Goal: Task Accomplishment & Management: Manage account settings

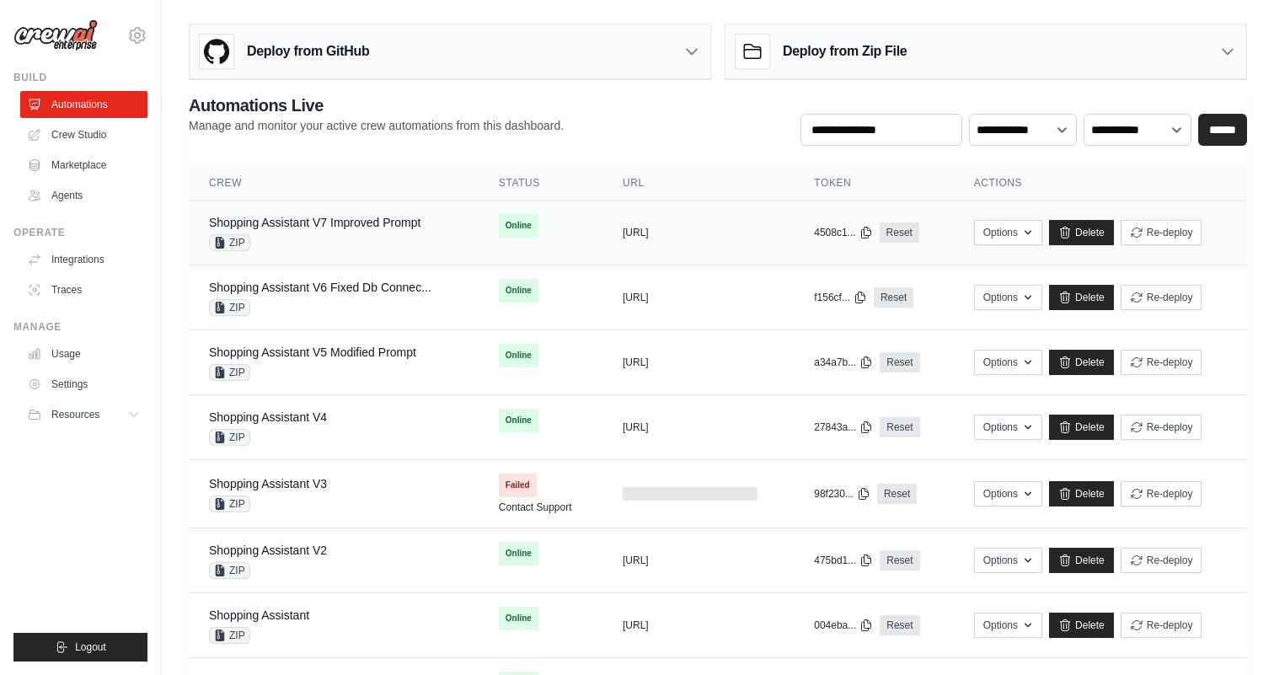
click at [348, 231] on div "Shopping Assistant V7 Improved Prompt ZIP" at bounding box center [315, 232] width 212 height 37
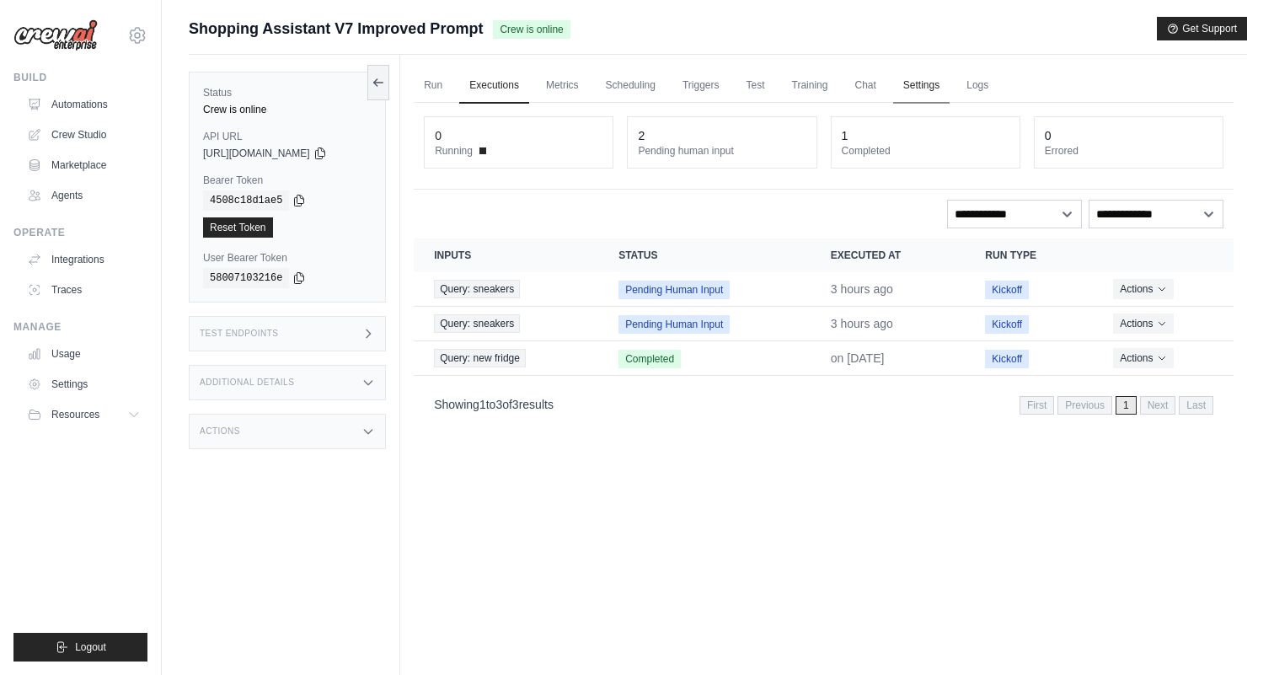
click at [920, 81] on link "Settings" at bounding box center [921, 85] width 56 height 35
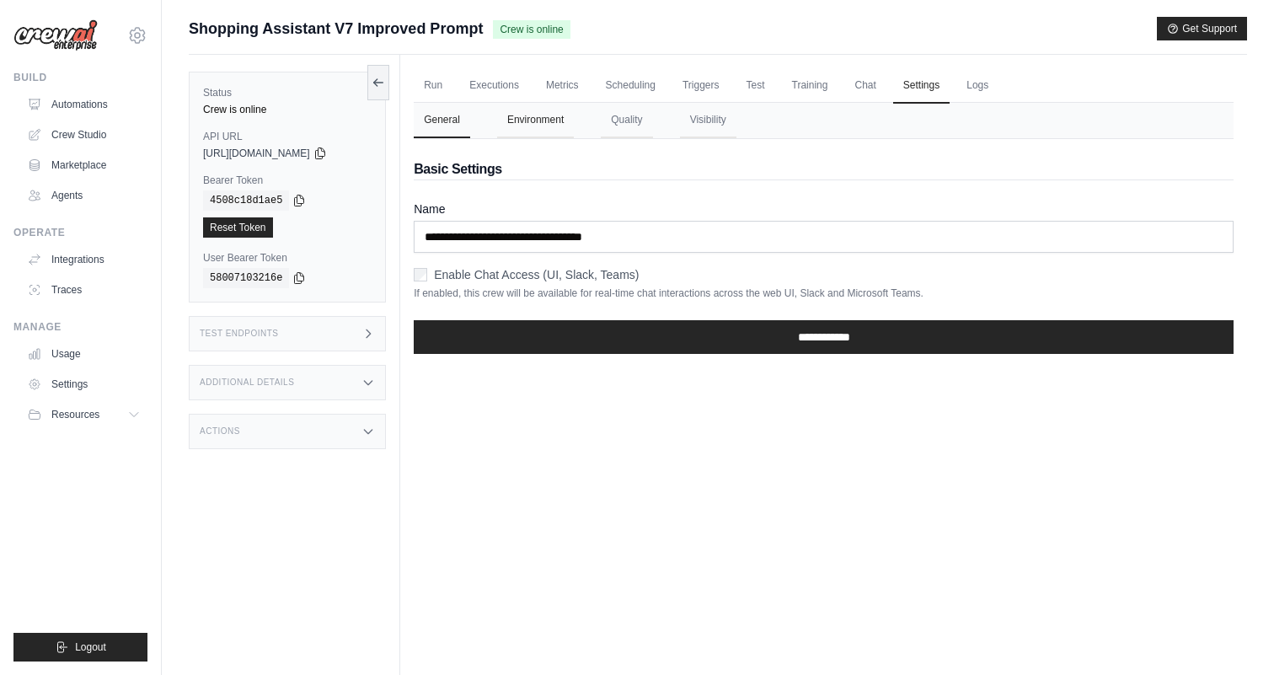
click at [555, 121] on button "Environment" at bounding box center [535, 120] width 77 height 35
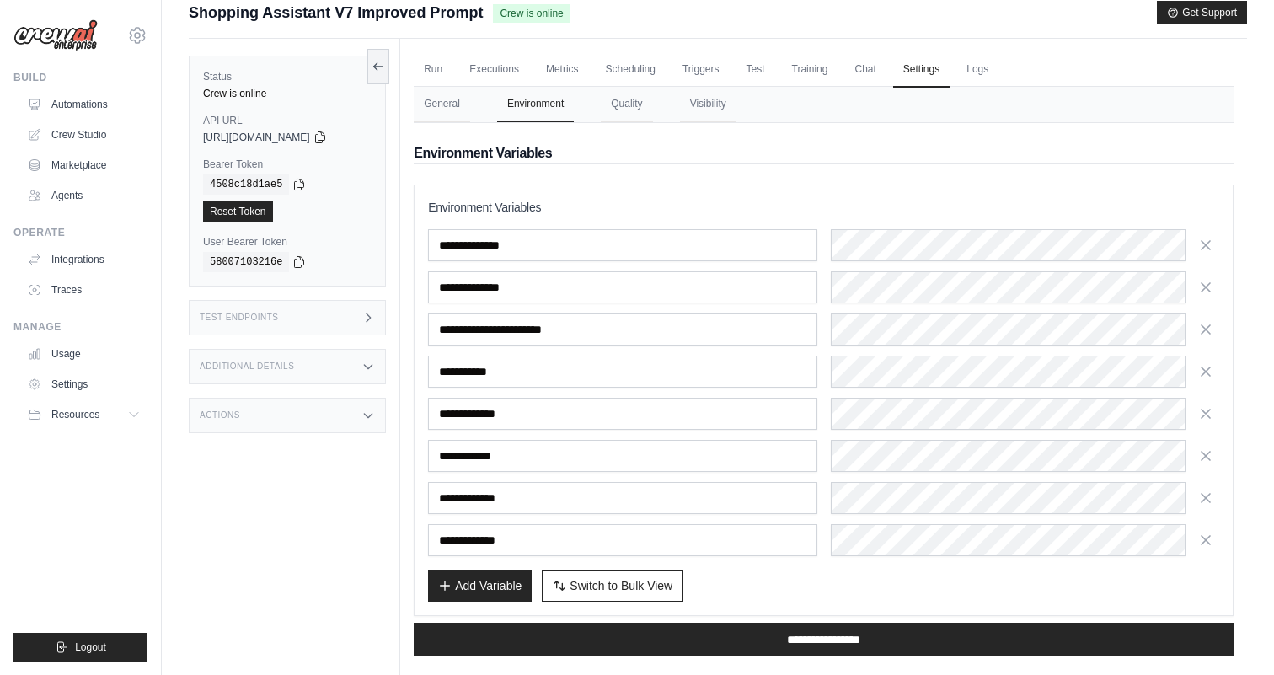
scroll to position [3, 0]
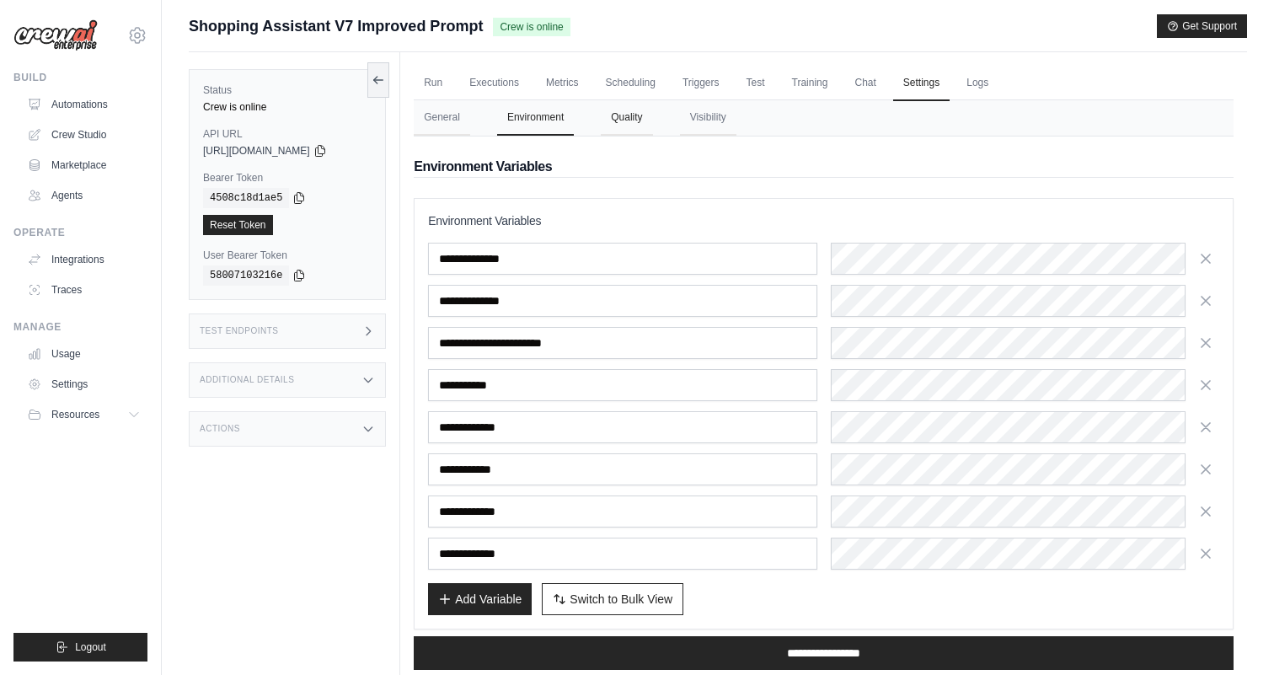
click at [616, 117] on button "Quality" at bounding box center [626, 117] width 51 height 35
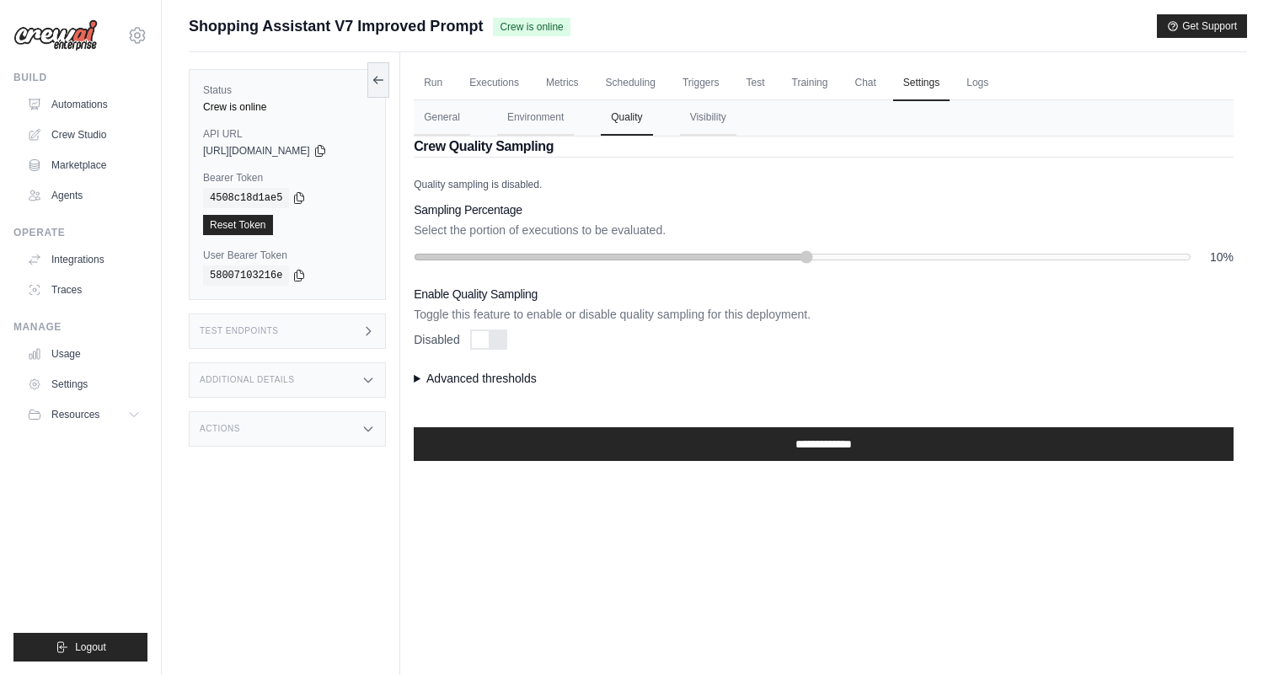
click at [445, 373] on summary "Advanced thresholds" at bounding box center [824, 378] width 820 height 17
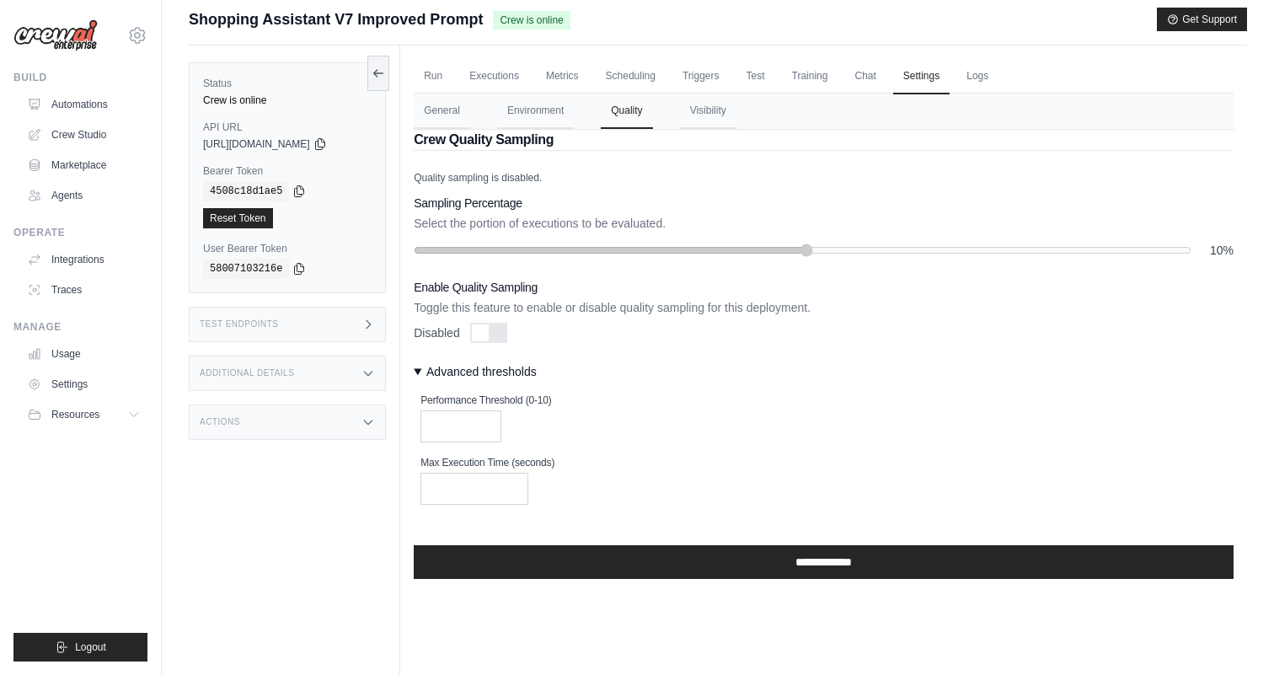
scroll to position [0, 0]
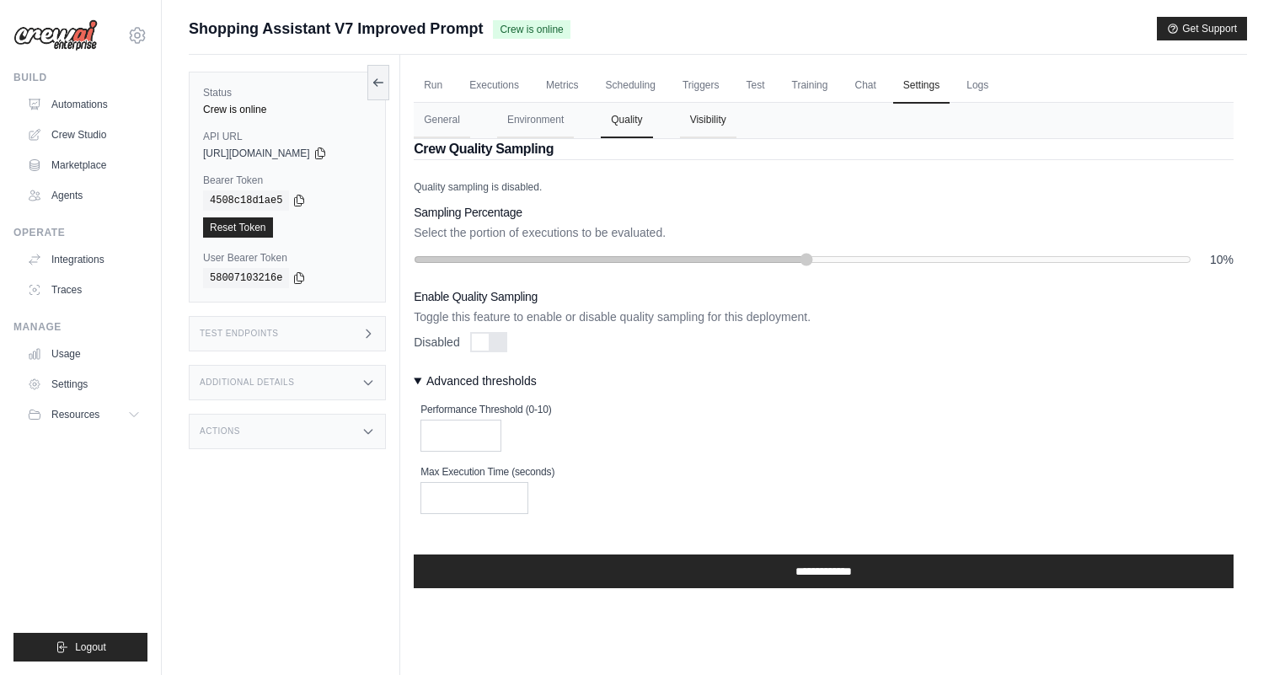
click at [704, 121] on button "Visibility" at bounding box center [708, 120] width 56 height 35
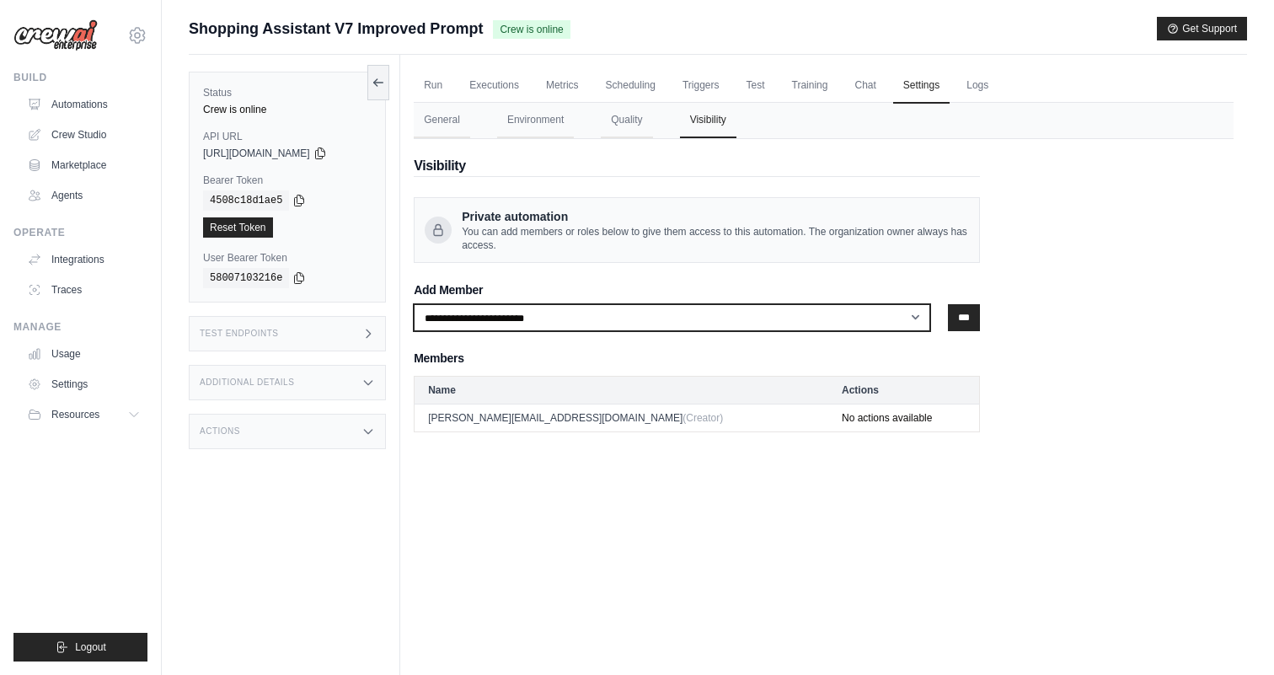
click at [568, 327] on select "**********" at bounding box center [672, 317] width 517 height 27
click at [878, 306] on select "**********" at bounding box center [672, 317] width 517 height 27
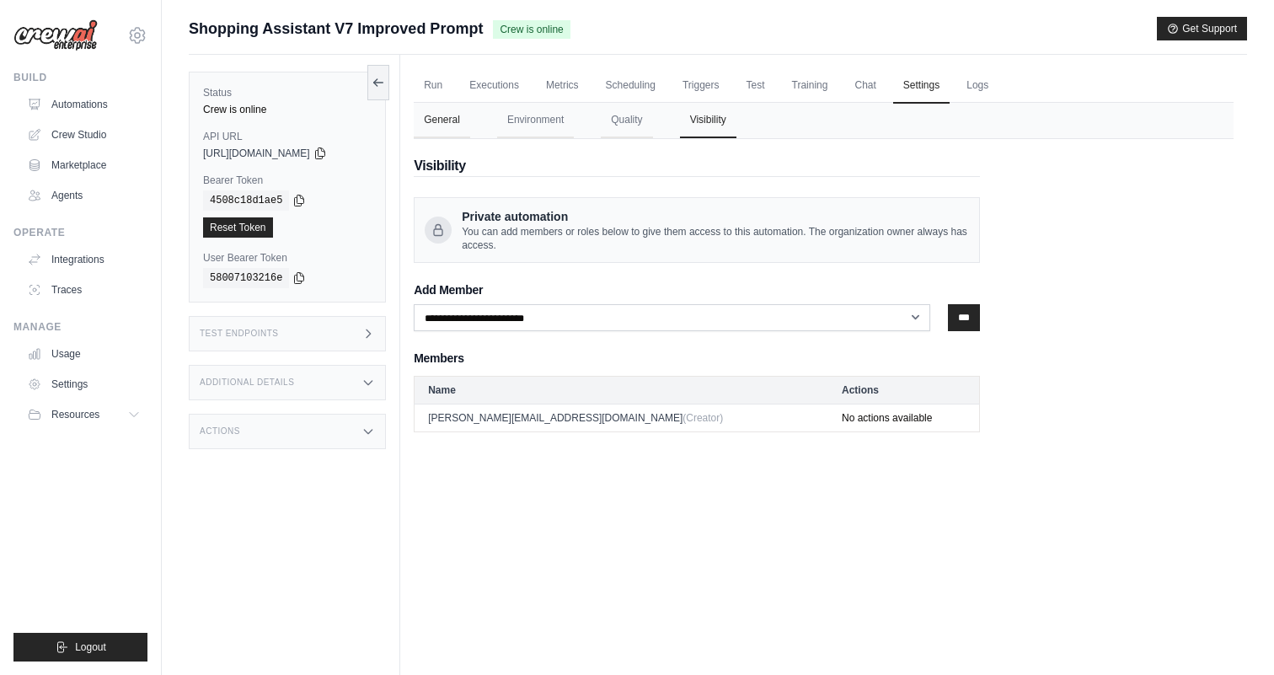
click at [448, 121] on button "General" at bounding box center [442, 120] width 56 height 35
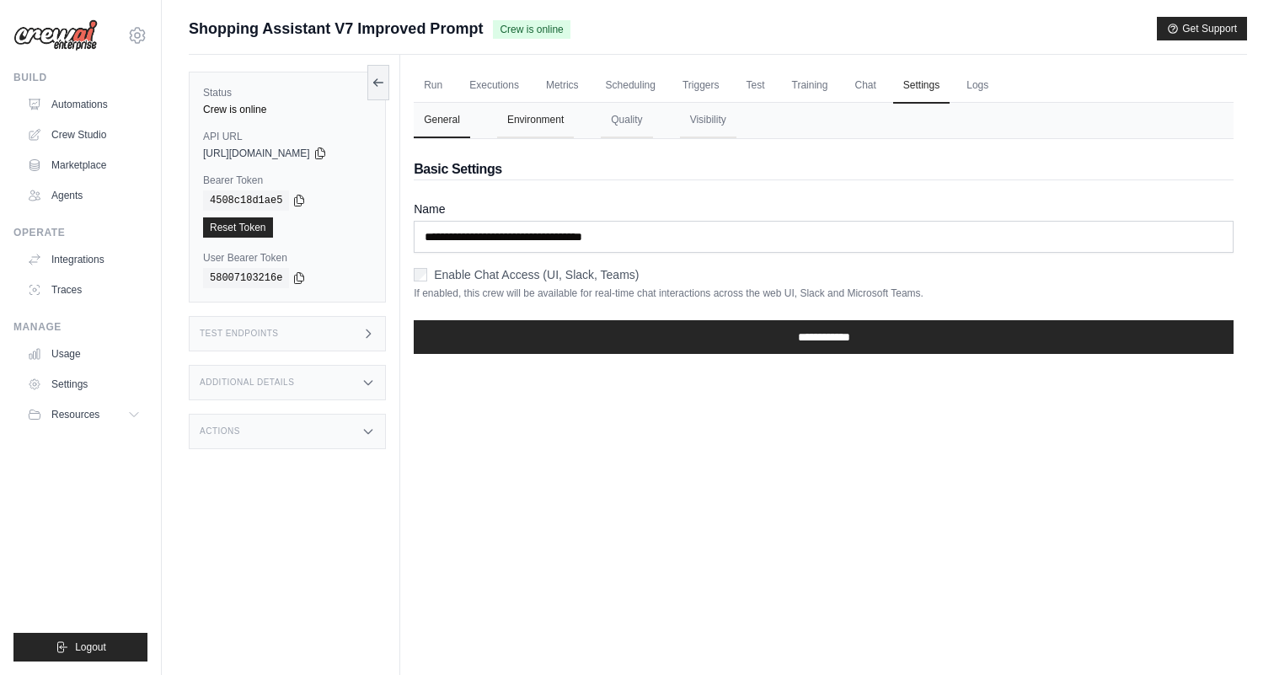
click at [522, 121] on button "Environment" at bounding box center [535, 120] width 77 height 35
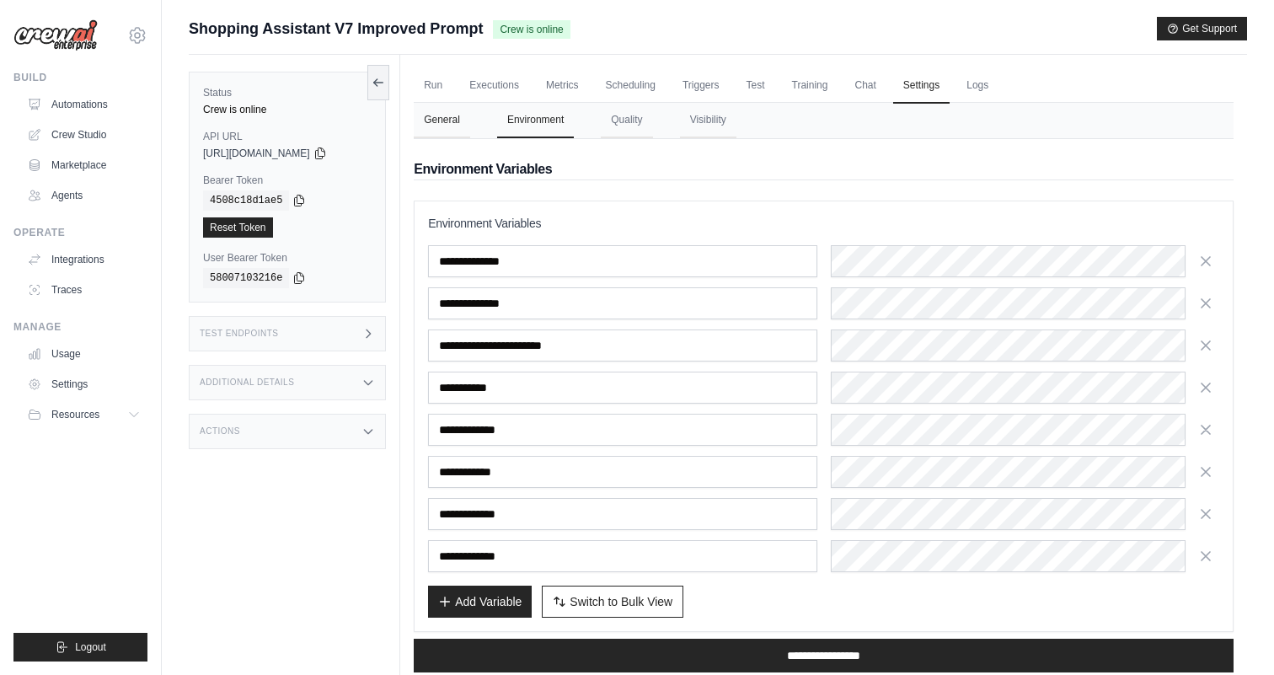
click at [433, 126] on button "General" at bounding box center [442, 120] width 56 height 35
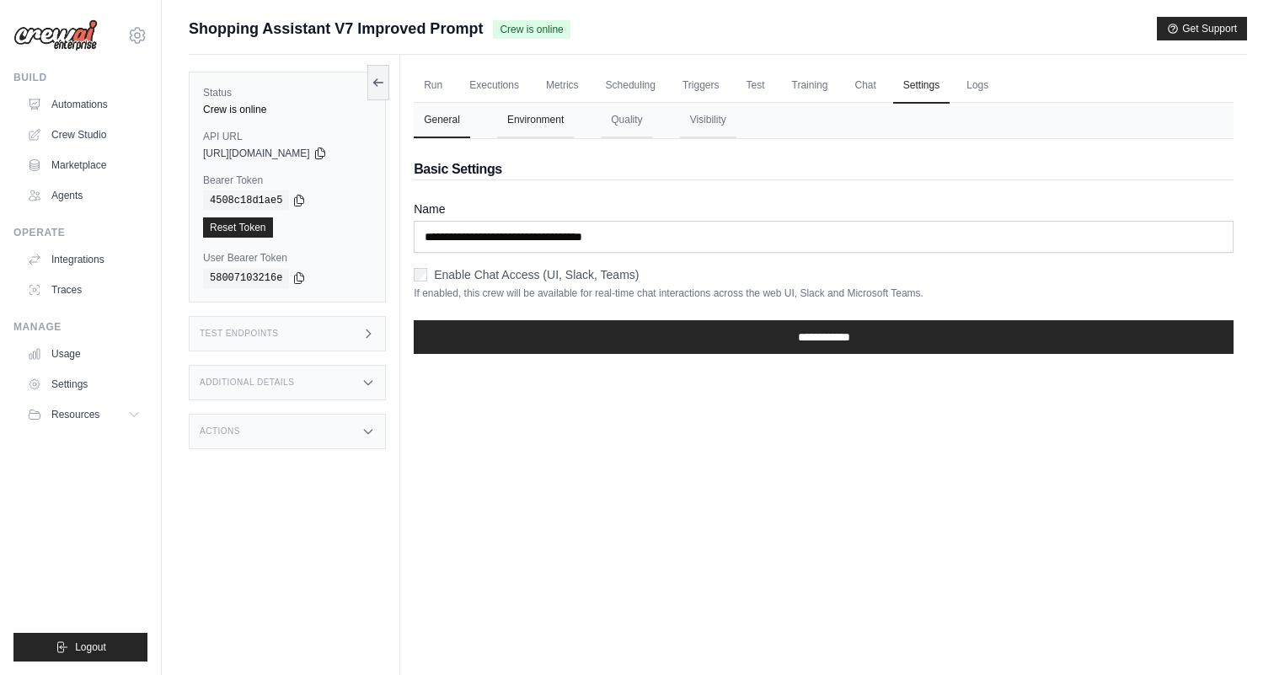
click at [523, 126] on button "Environment" at bounding box center [535, 120] width 77 height 35
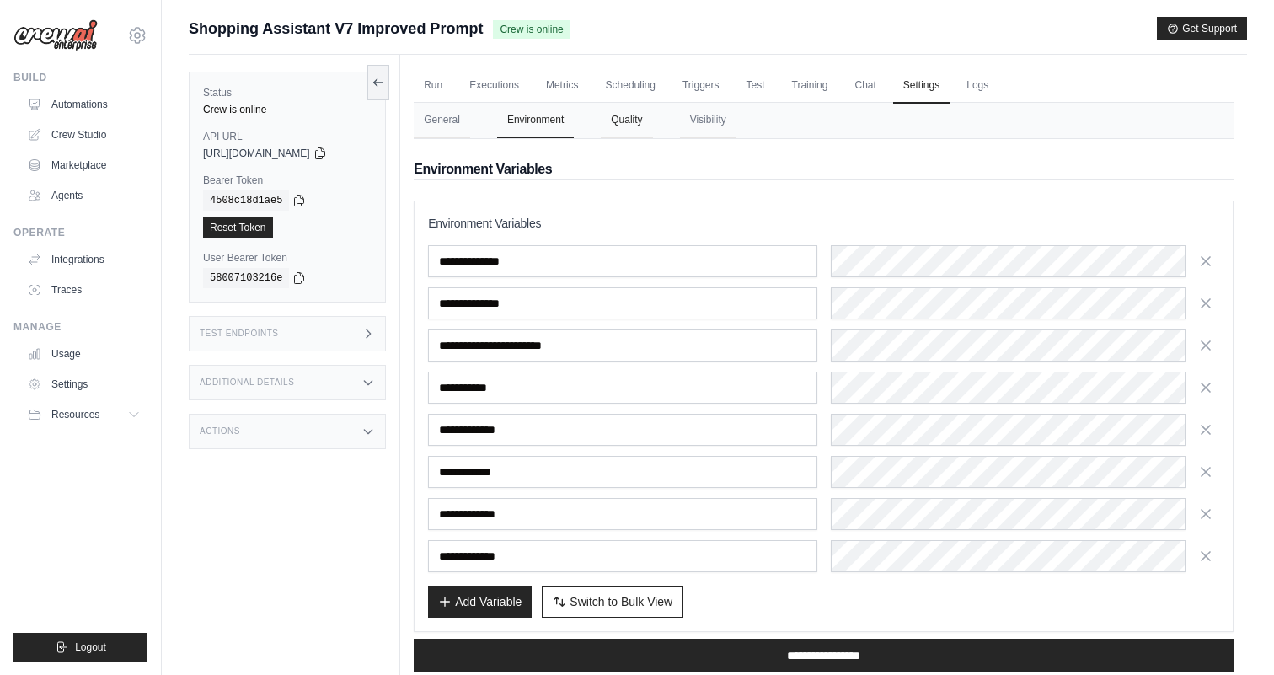
click at [641, 124] on button "Quality" at bounding box center [626, 120] width 51 height 35
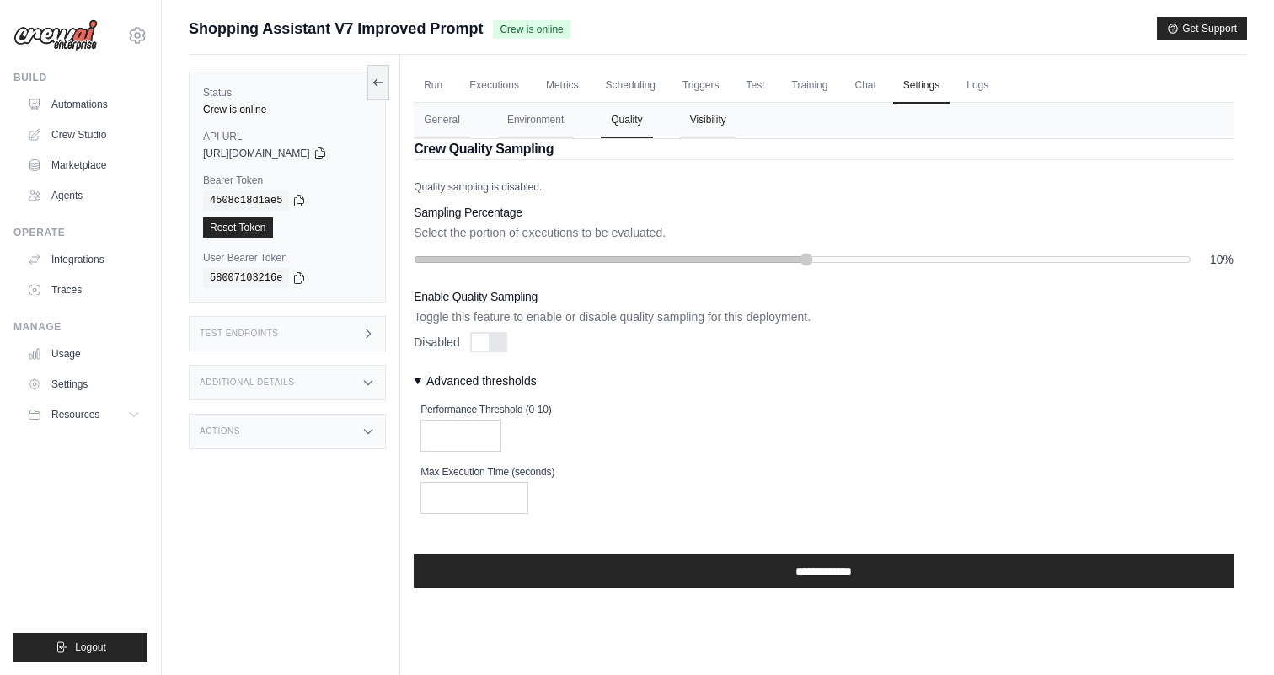
click at [703, 122] on button "Visibility" at bounding box center [708, 120] width 56 height 35
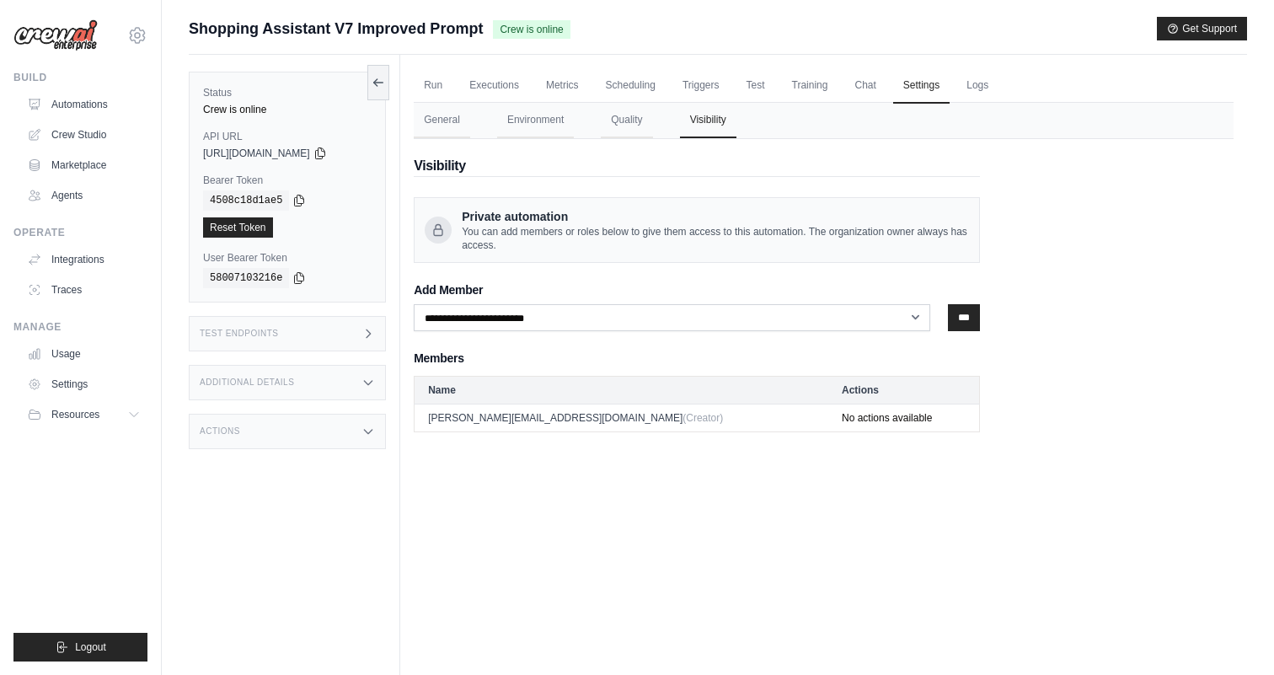
click at [300, 332] on div "Test Endpoints" at bounding box center [287, 333] width 197 height 35
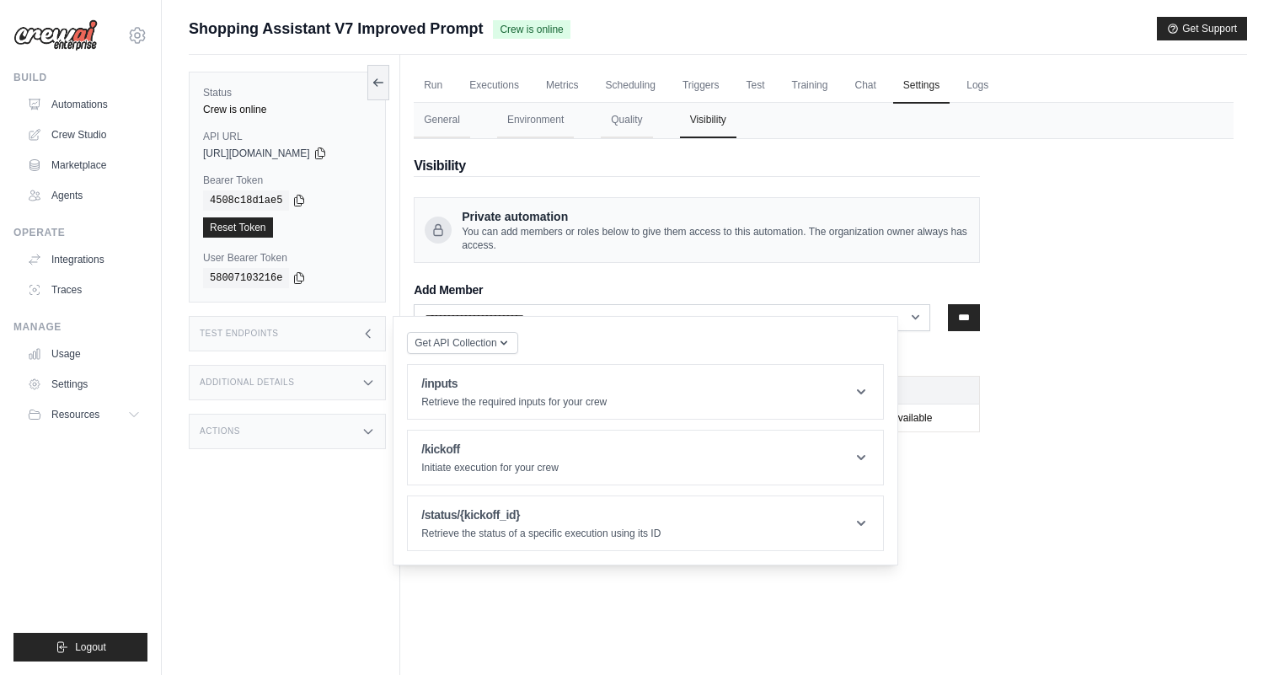
click at [300, 332] on div "Test Endpoints" at bounding box center [287, 333] width 197 height 35
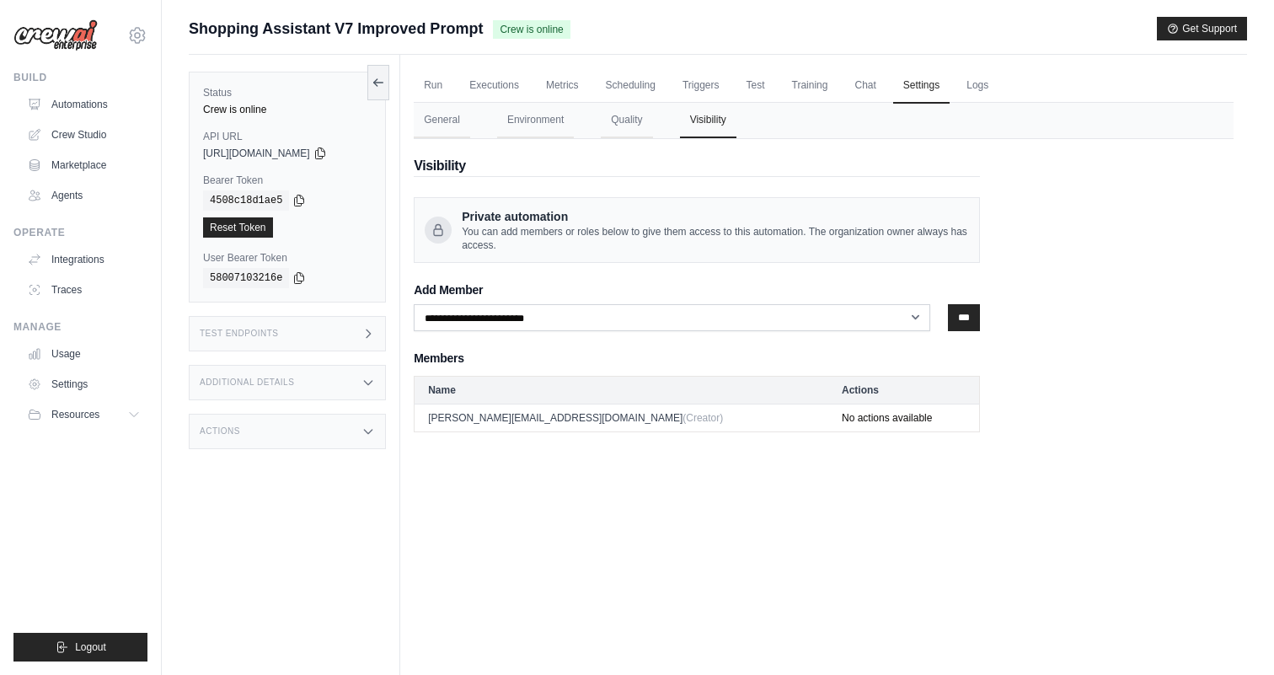
click at [300, 332] on div "Test Endpoints" at bounding box center [287, 333] width 197 height 35
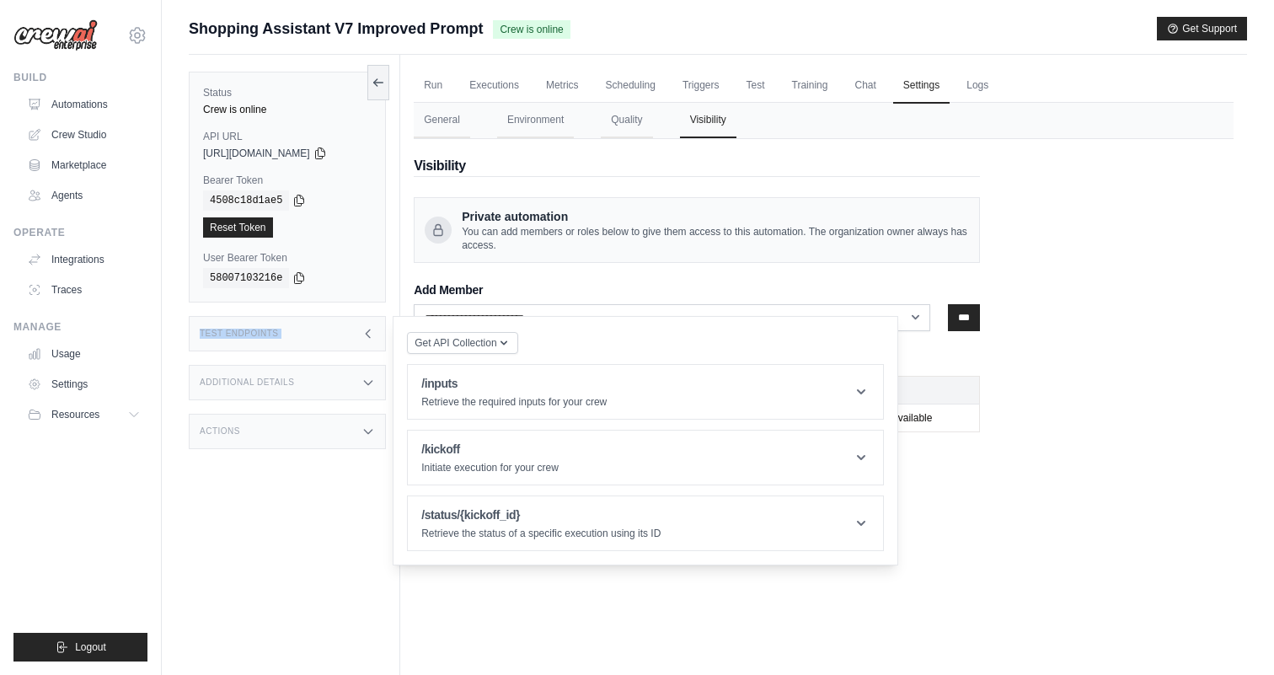
click at [300, 332] on div "Test Endpoints" at bounding box center [287, 333] width 197 height 35
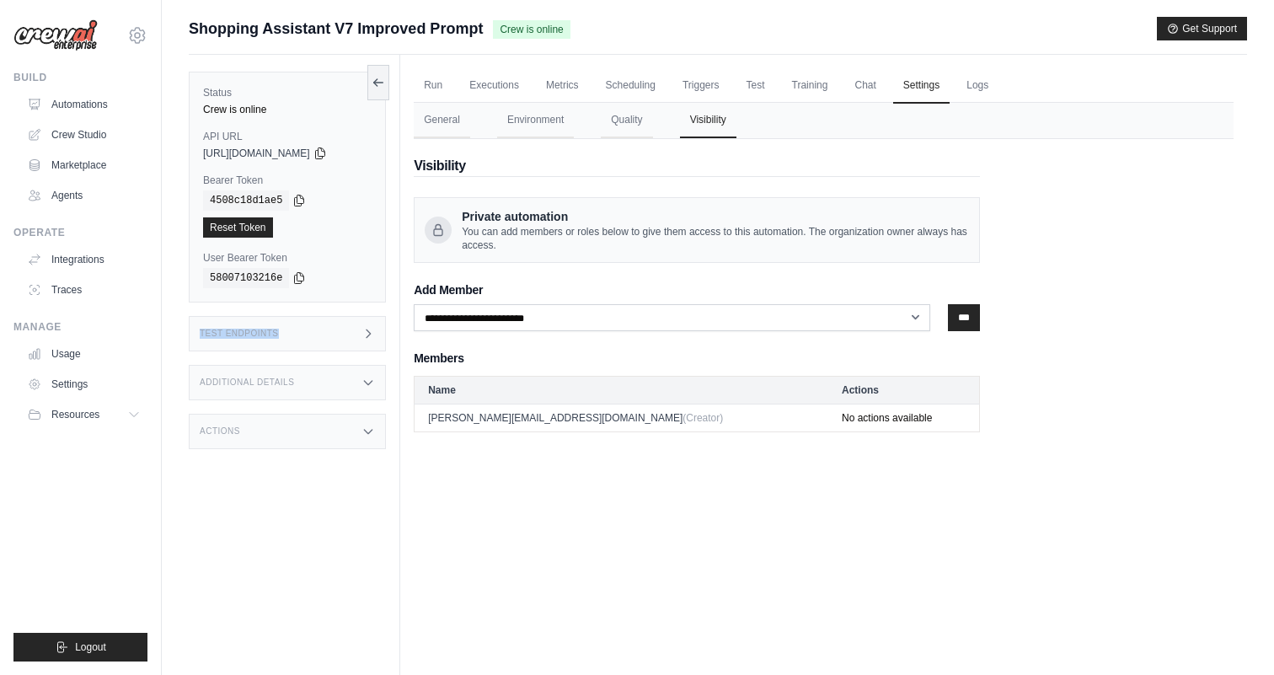
click at [387, 335] on div "Status Crew is online API URL copied [URL][DOMAIN_NAME] Bearer Token copied 450…" at bounding box center [295, 392] width 212 height 675
click at [373, 335] on icon at bounding box center [368, 333] width 13 height 13
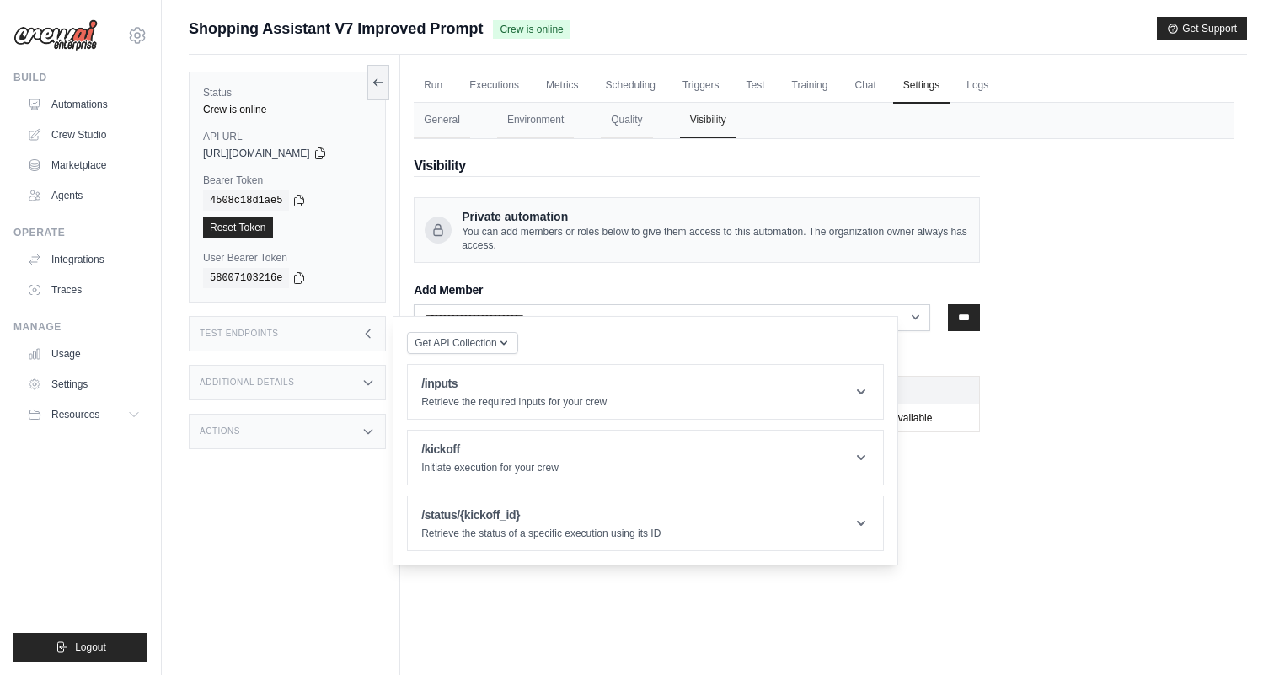
click at [373, 335] on icon at bounding box center [368, 333] width 13 height 13
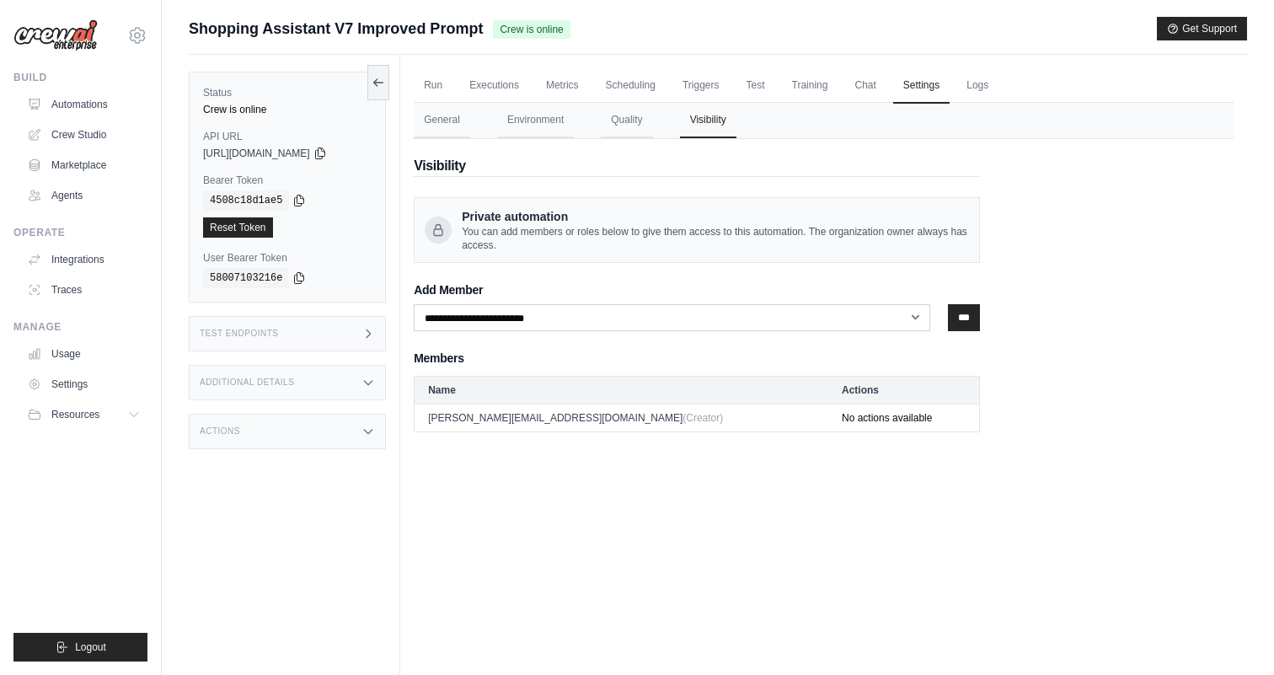
click at [363, 383] on icon at bounding box center [368, 382] width 13 height 13
click at [357, 426] on div "Actions" at bounding box center [287, 431] width 197 height 35
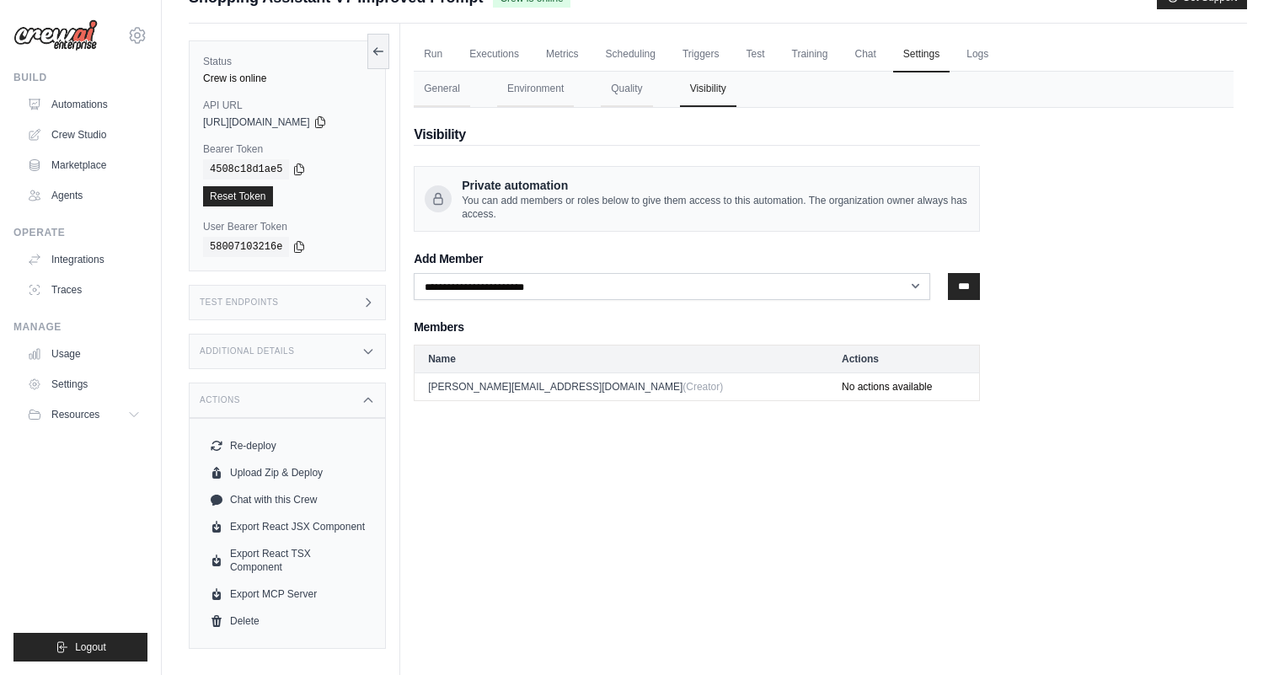
scroll to position [32, 0]
click at [366, 402] on icon at bounding box center [368, 399] width 13 height 13
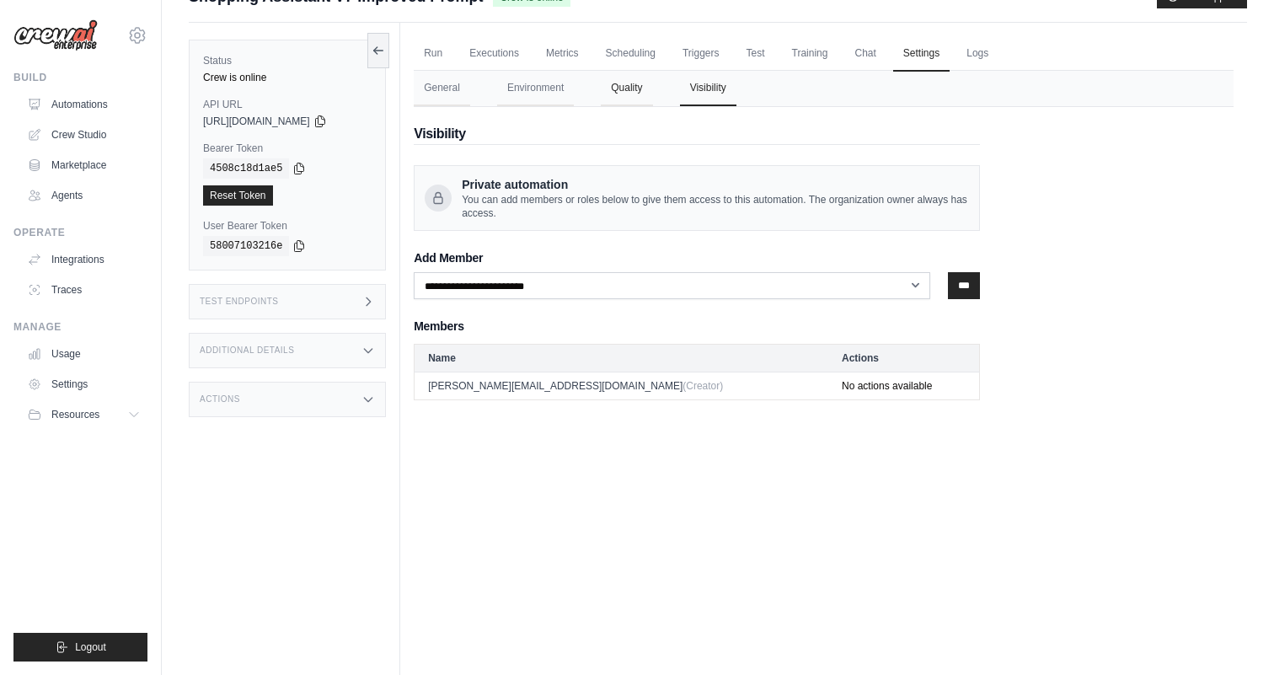
click at [624, 82] on button "Quality" at bounding box center [626, 88] width 51 height 35
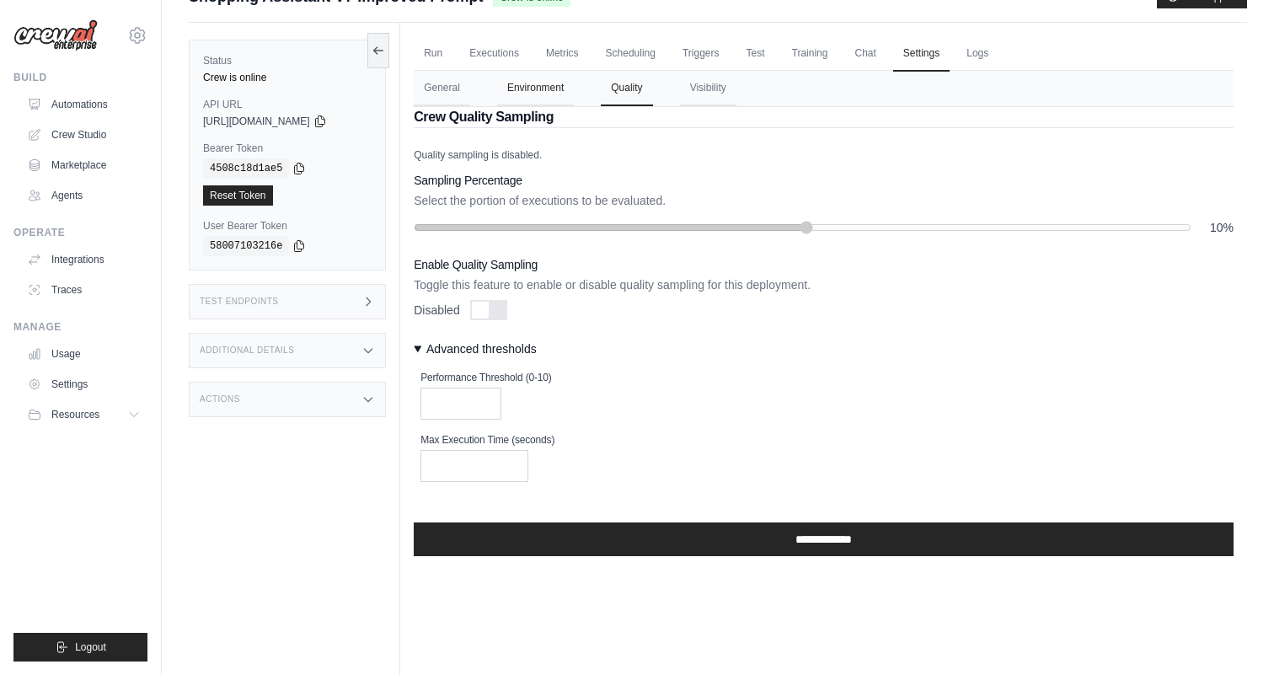
click at [537, 83] on button "Environment" at bounding box center [535, 88] width 77 height 35
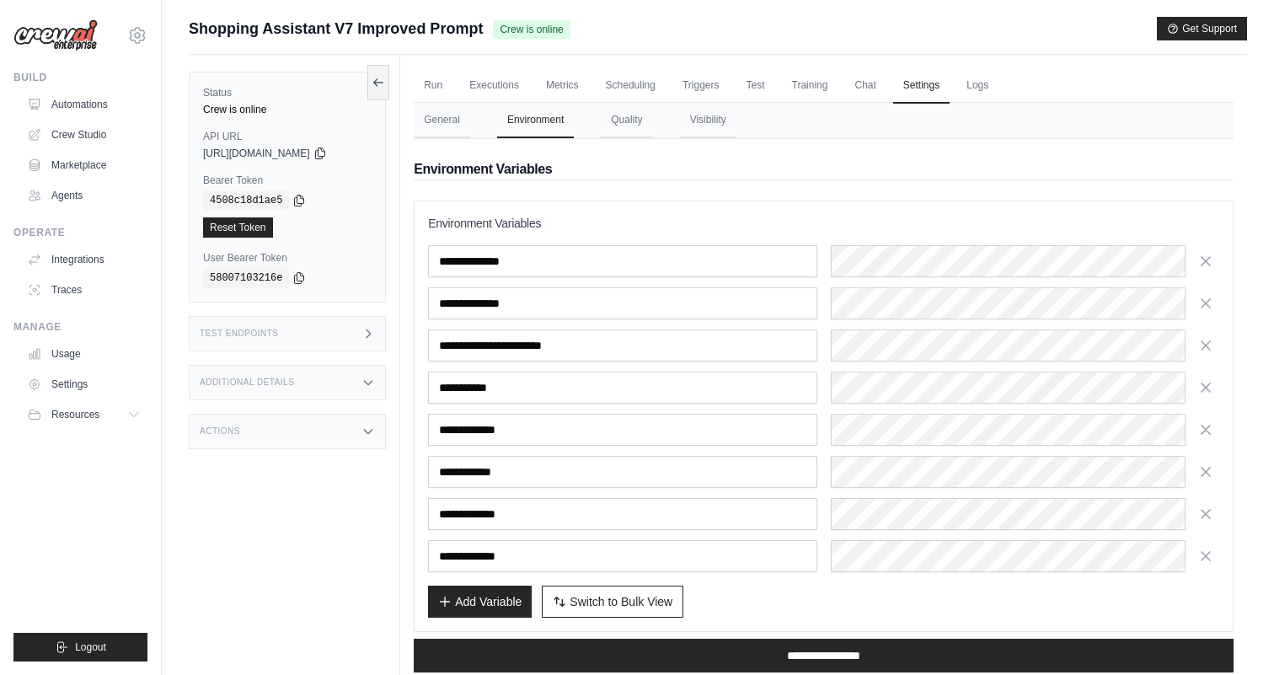
scroll to position [65, 0]
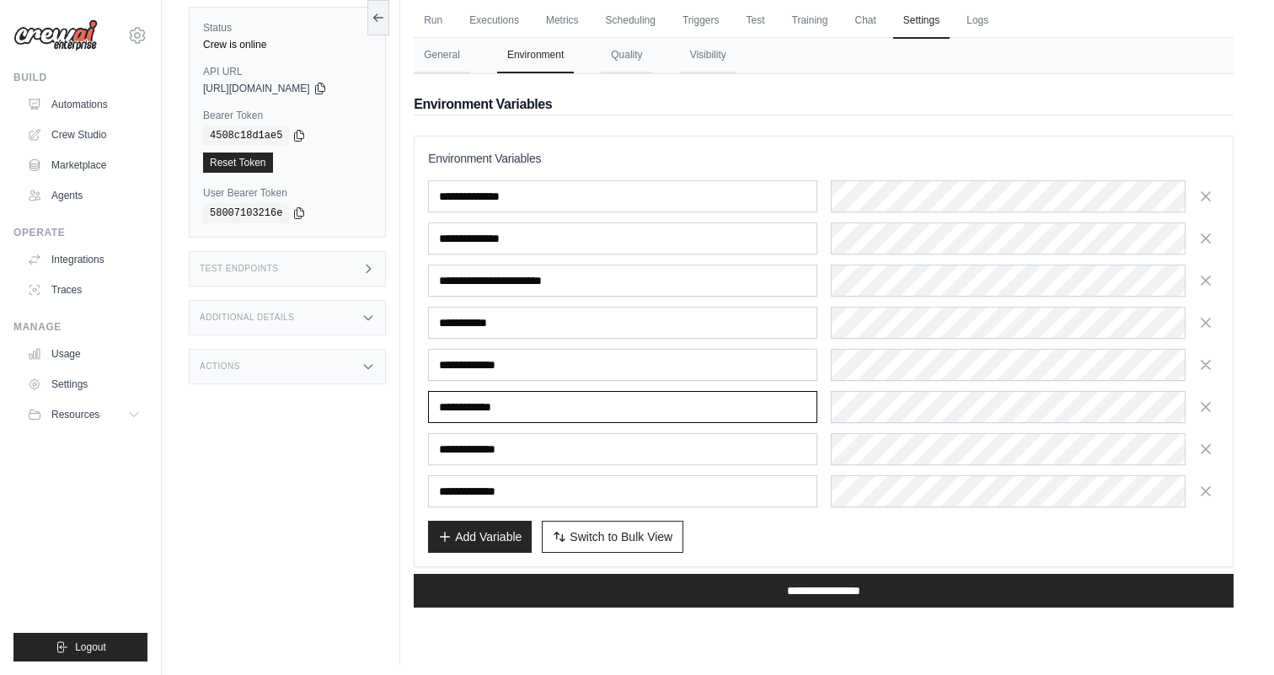
click at [785, 412] on input "**********" at bounding box center [622, 407] width 389 height 32
click at [844, 526] on div "Add Variable Switch to Bulk View Switch to Table View" at bounding box center [823, 537] width 791 height 32
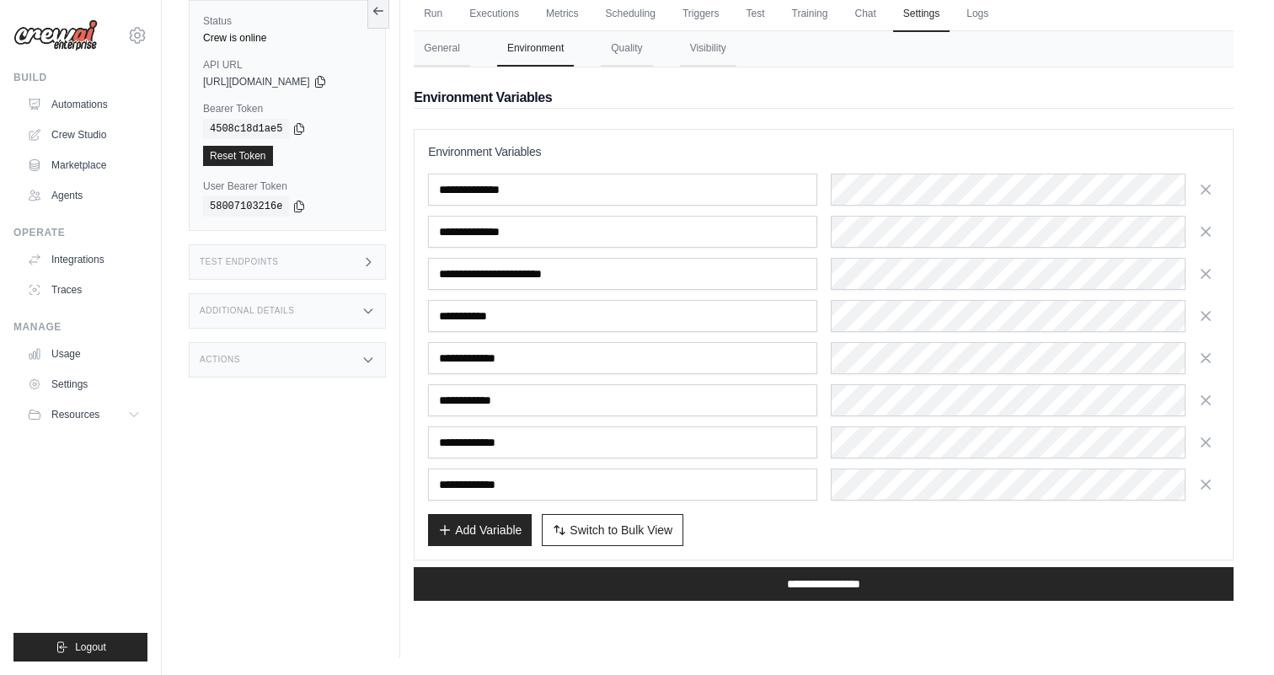
scroll to position [0, 0]
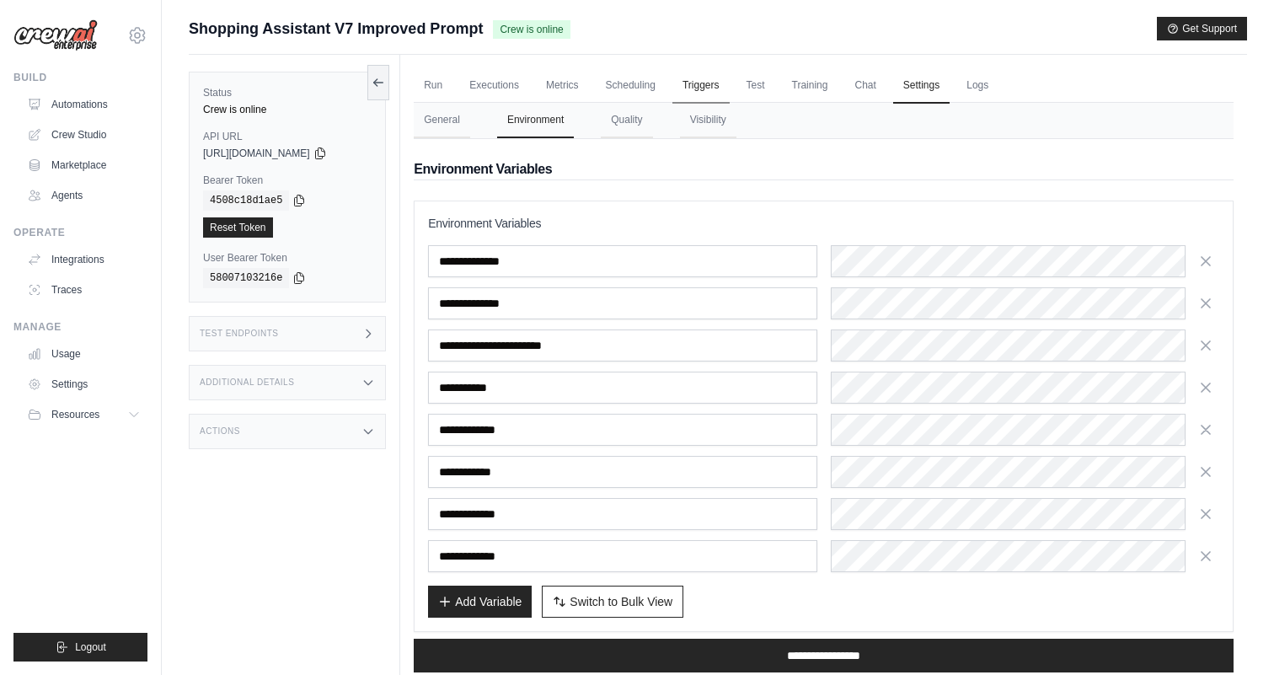
click at [711, 83] on link "Triggers" at bounding box center [701, 85] width 57 height 35
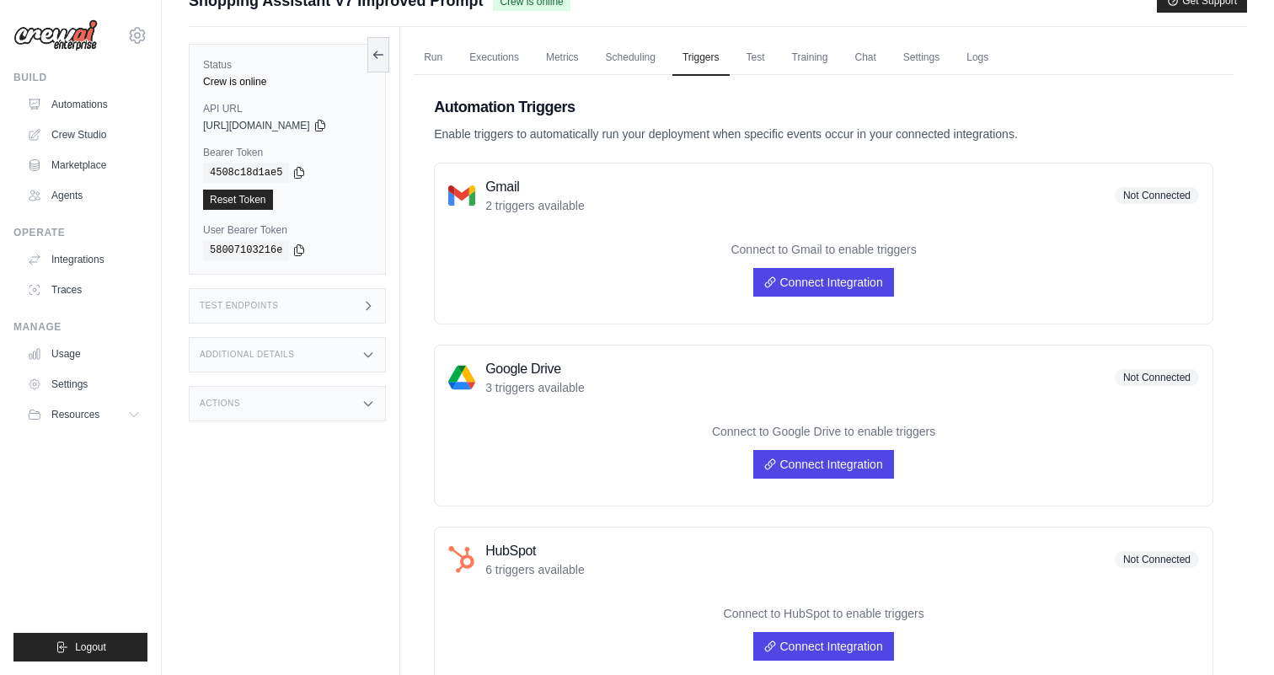
scroll to position [14, 0]
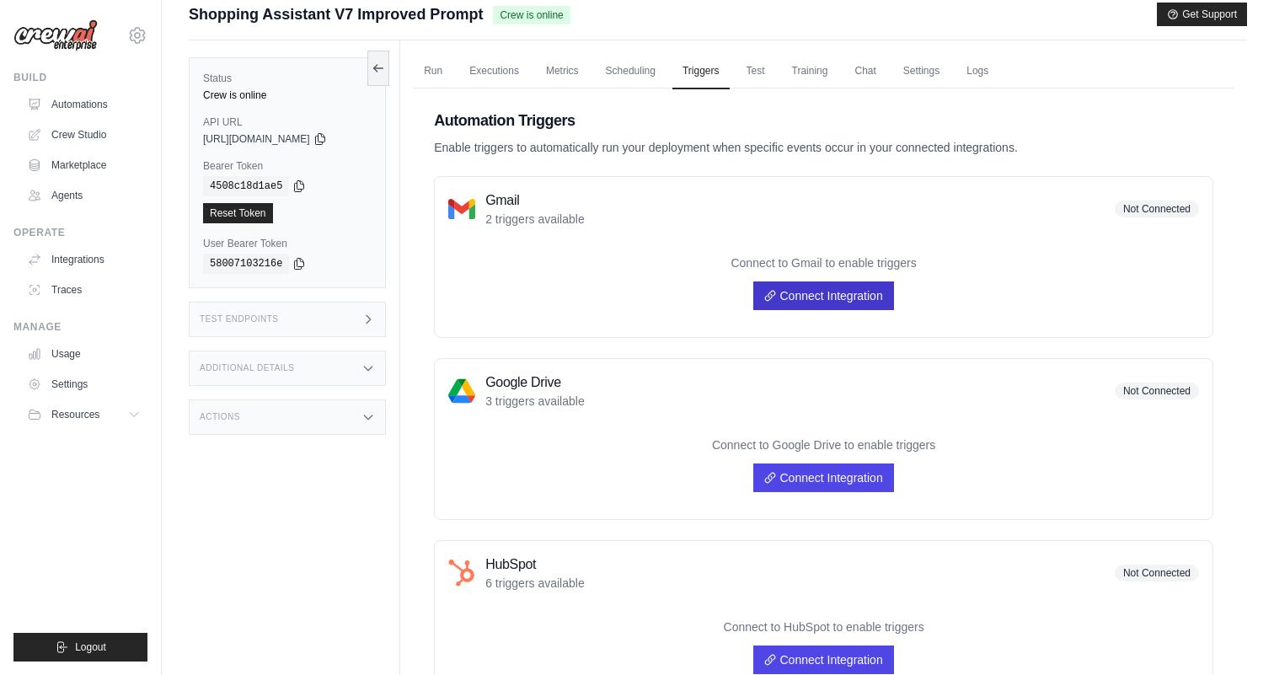
click at [789, 298] on link "Connect Integration" at bounding box center [824, 296] width 140 height 29
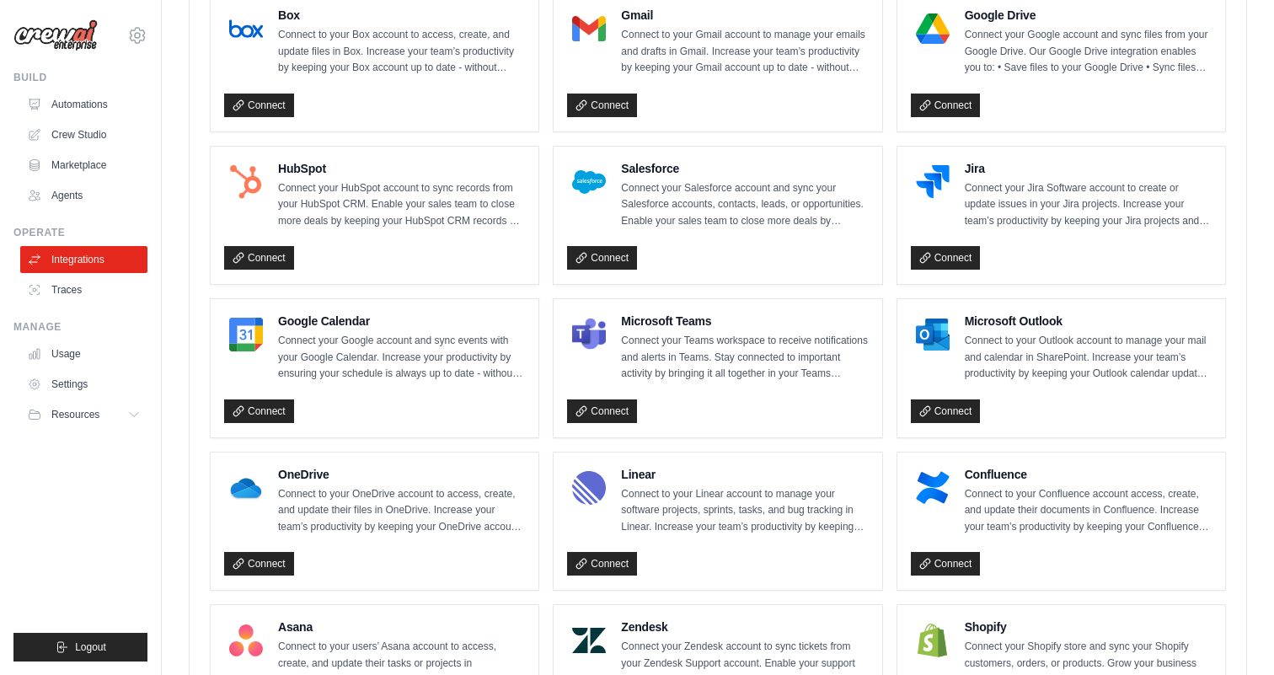
scroll to position [539, 0]
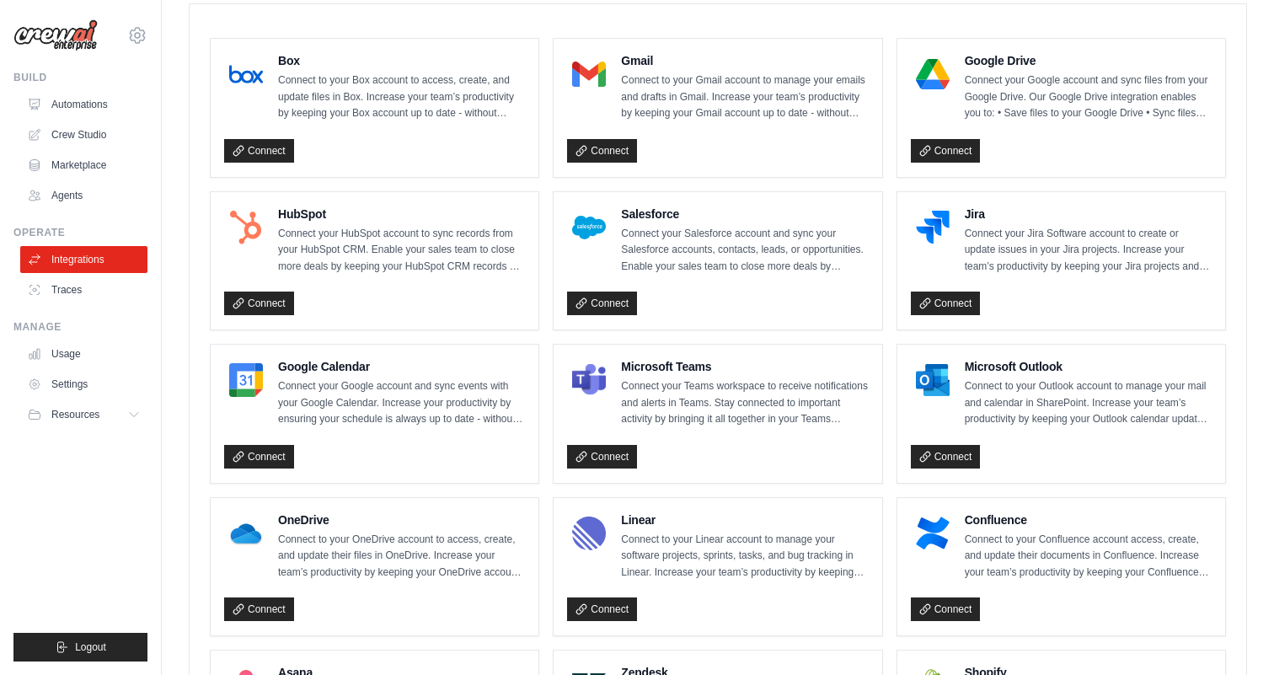
click at [606, 136] on div "Connect" at bounding box center [717, 147] width 301 height 31
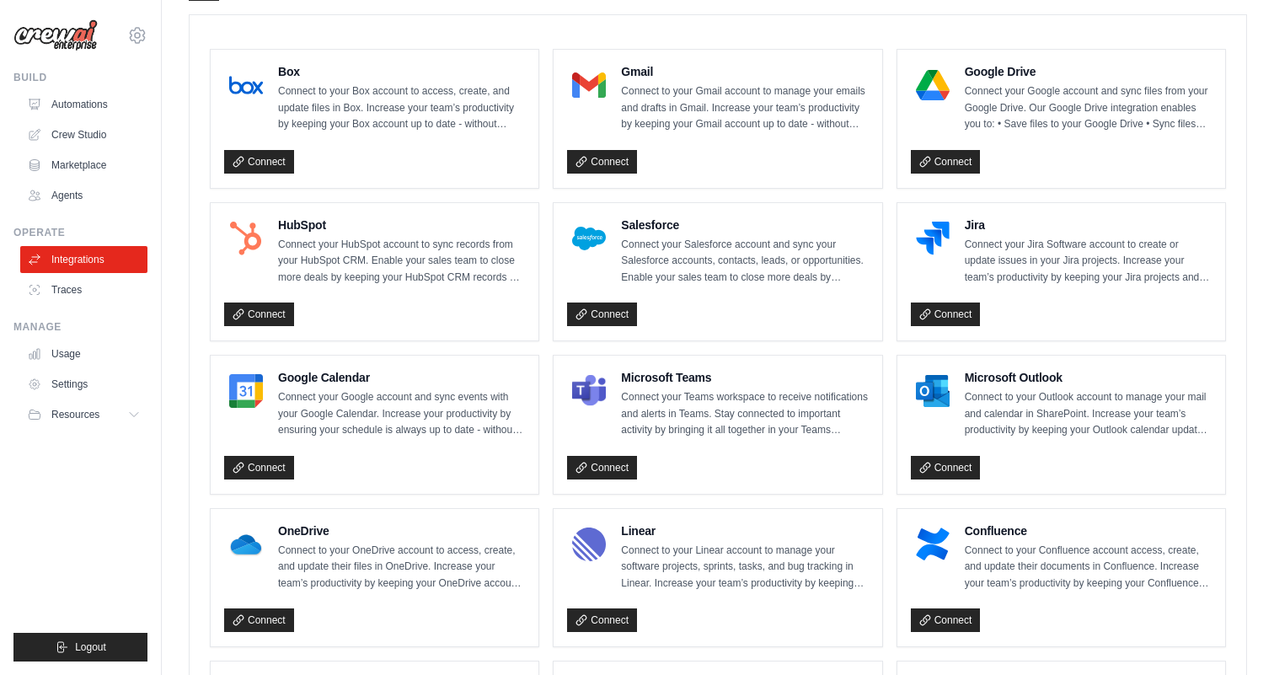
scroll to position [524, 0]
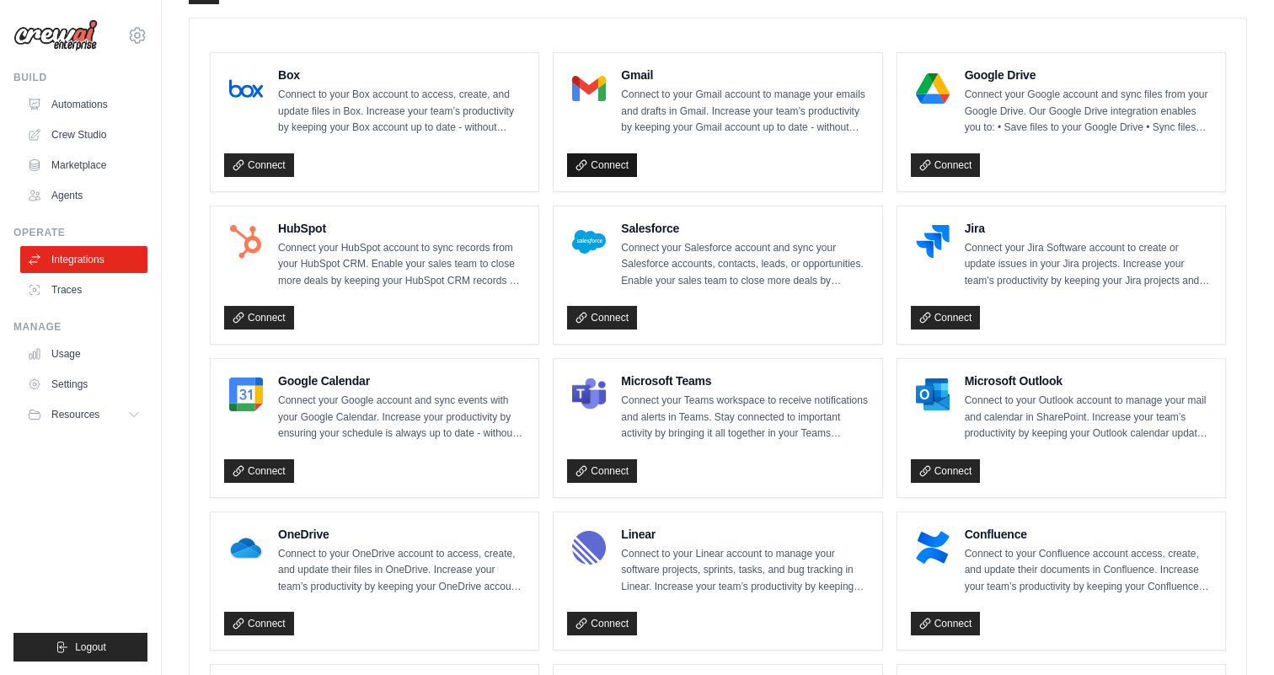
click at [598, 154] on link "Connect" at bounding box center [602, 165] width 70 height 24
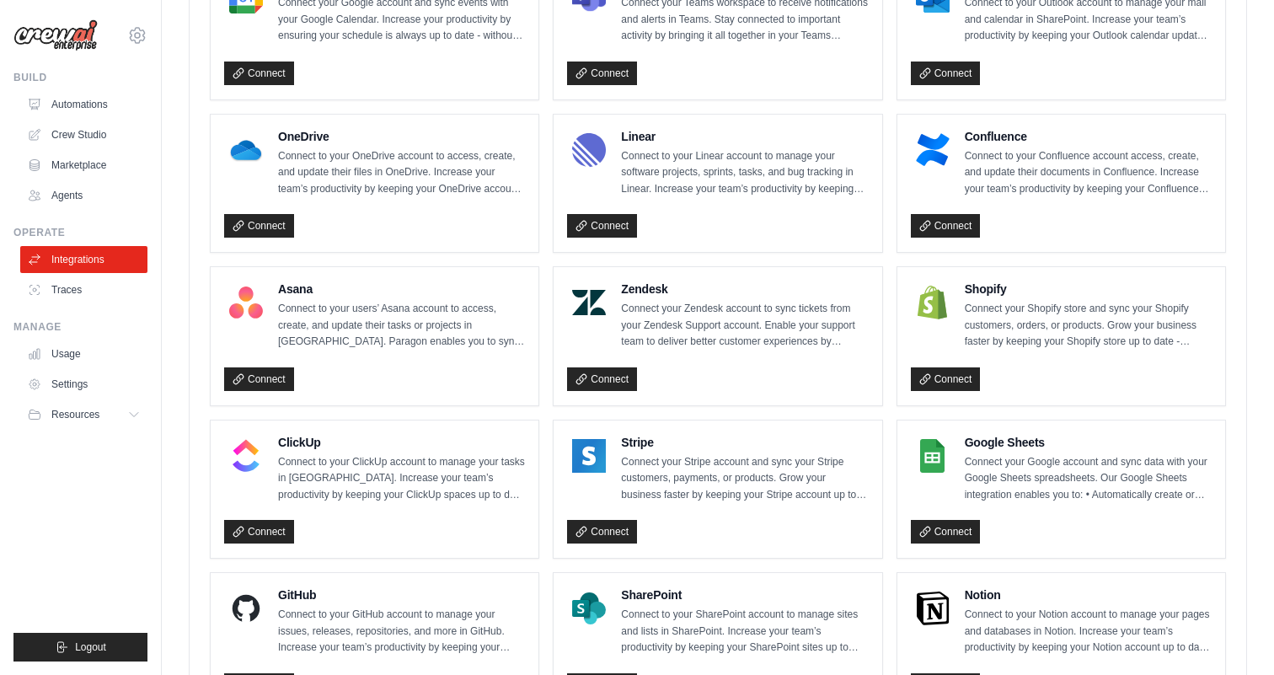
scroll to position [925, 0]
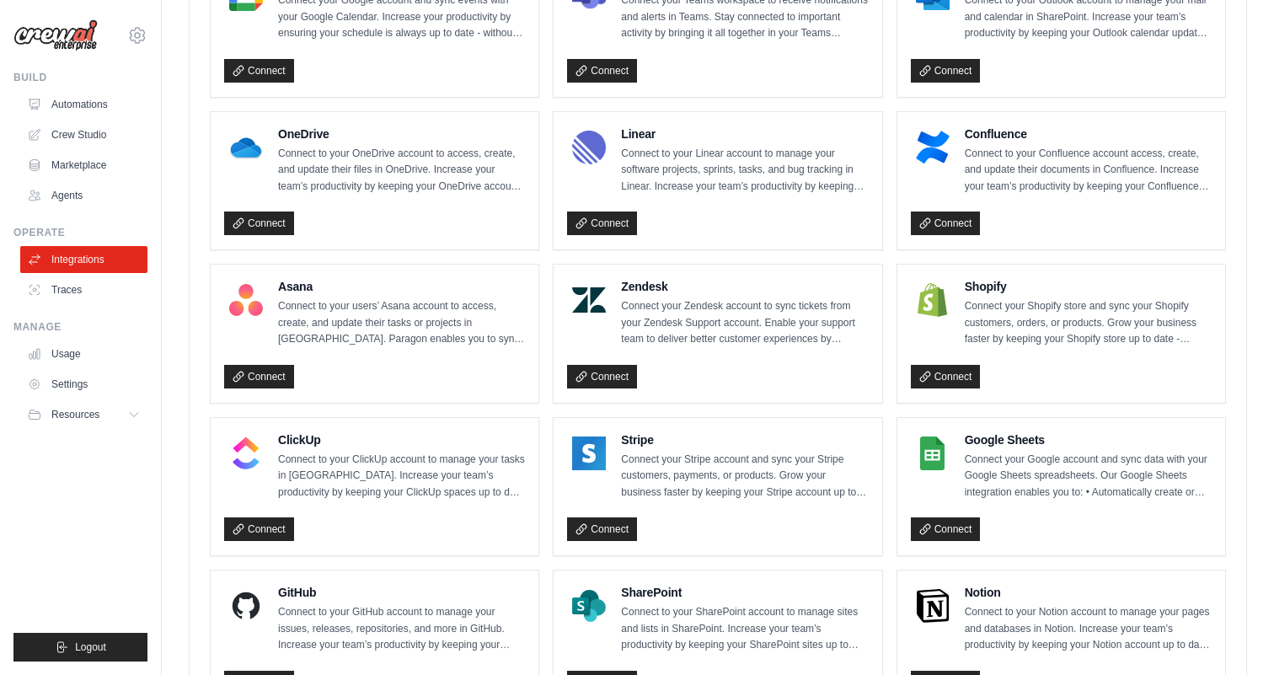
click at [737, 459] on p "Connect your Stripe account and sync your Stripe customers, payments, or produc…" at bounding box center [744, 477] width 247 height 50
click at [713, 498] on div "Stripe Connect your Stripe account and sync your Stripe customers, payments, or…" at bounding box center [717, 487] width 301 height 111
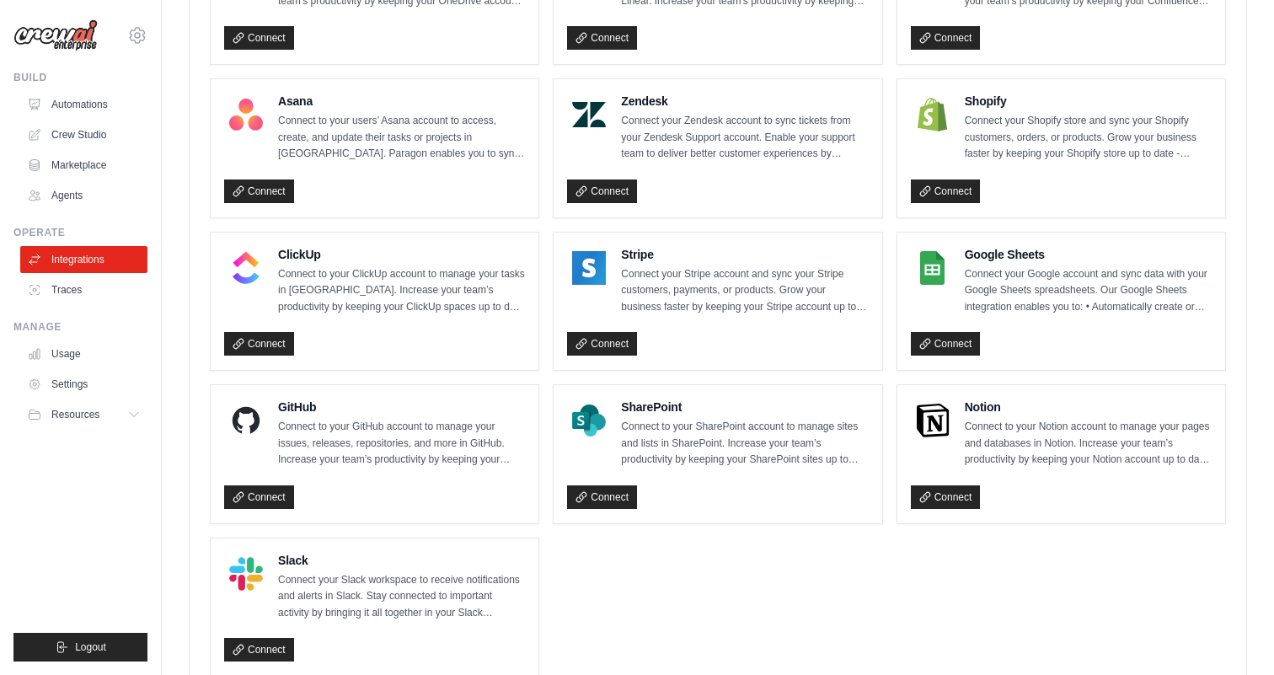
scroll to position [1161, 0]
